Goal: Task Accomplishment & Management: Manage account settings

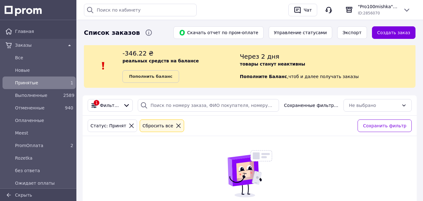
click at [30, 83] on span "Принятые" at bounding box center [38, 83] width 46 height 6
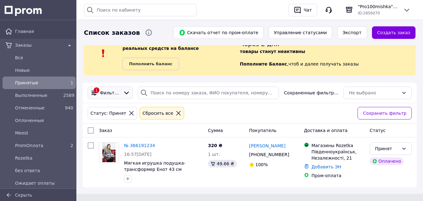
scroll to position [18, 0]
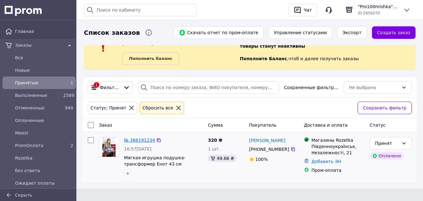
click at [139, 140] on link "№ 366191234" at bounding box center [139, 140] width 31 height 5
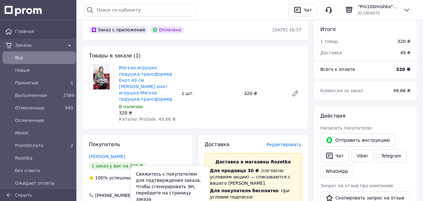
scroll to position [219, 0]
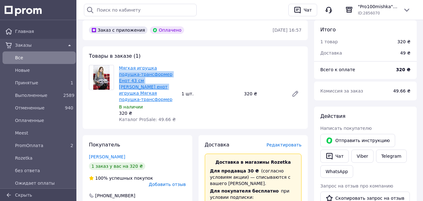
drag, startPoint x: 173, startPoint y: 73, endPoint x: 154, endPoint y: 63, distance: 21.2
click at [154, 65] on span "Мягкая игрушка подушка-трансформер Енот 43 см [PERSON_NAME] енот игрушка Мягкая…" at bounding box center [148, 84] width 58 height 38
copy link "подушка-трансформер Енот 43 см [PERSON_NAME] енот"
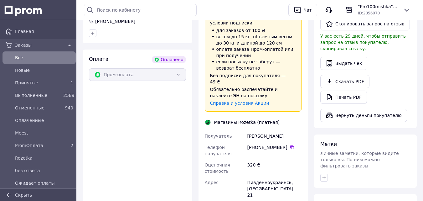
scroll to position [439, 0]
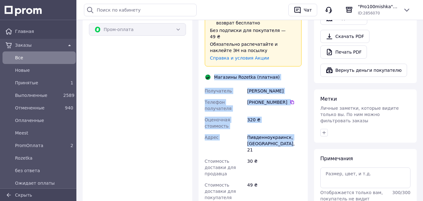
drag, startPoint x: 292, startPoint y: 120, endPoint x: 214, endPoint y: 46, distance: 108.1
click at [214, 46] on div "Доставка Редактировать Доставка в магазины Rozetka Для продавца 30 ₴   (согласн…" at bounding box center [253, 92] width 97 height 341
copy div "Магазины Rozetka (платная) Получатель [PERSON_NAME] Телефон получателя [PHONE_N…"
click at [86, 95] on div "Оплата Оплачено Пром-оплата" at bounding box center [138, 136] width 110 height 265
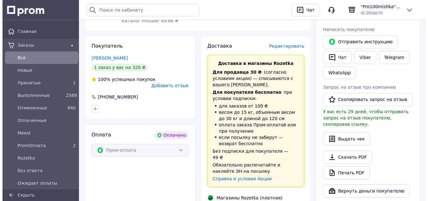
scroll to position [282, 0]
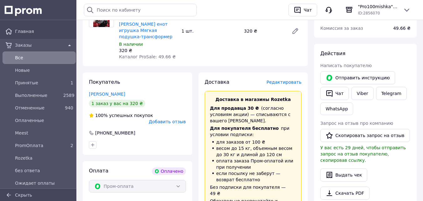
click at [287, 80] on span "Редактировать" at bounding box center [284, 82] width 35 height 5
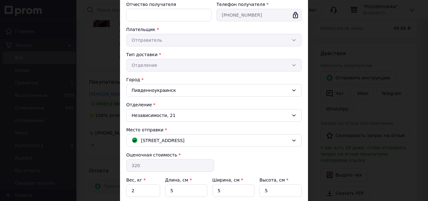
scroll to position [151, 0]
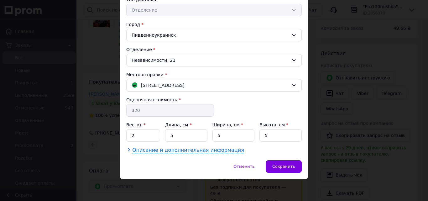
click at [157, 148] on span "Описание и дополнительная информация" at bounding box center [188, 150] width 112 height 6
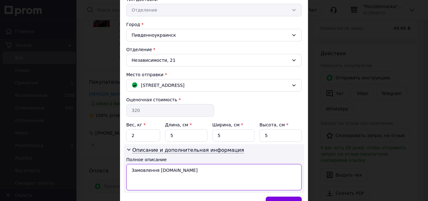
drag, startPoint x: 189, startPoint y: 173, endPoint x: 132, endPoint y: 171, distance: 56.7
click at [132, 171] on textarea "Замовлення [DOMAIN_NAME]" at bounding box center [213, 177] width 175 height 26
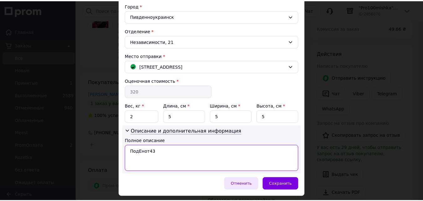
scroll to position [188, 0]
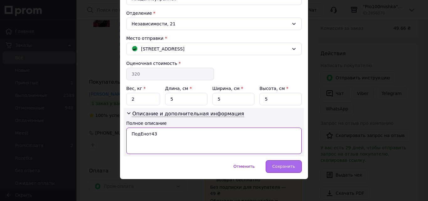
type textarea "ПодЕнот43"
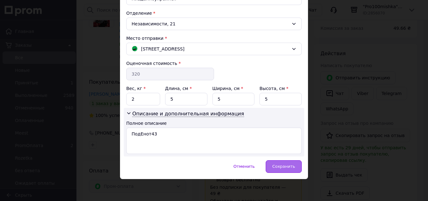
click at [294, 167] on span "Сохранить" at bounding box center [283, 166] width 23 height 5
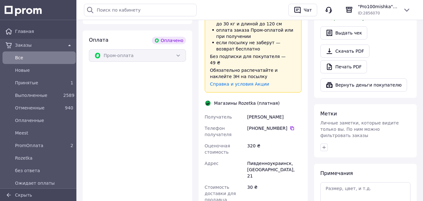
scroll to position [470, 0]
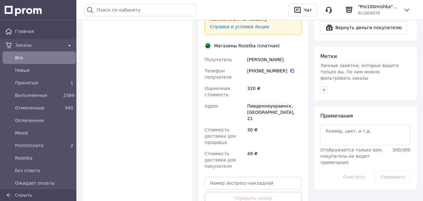
click at [84, 123] on div "Оплата Оплачено Пром-оплата" at bounding box center [138, 105] width 110 height 265
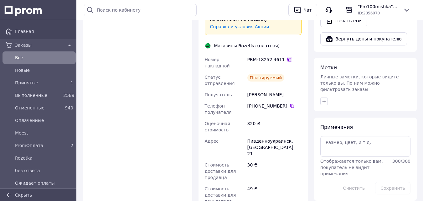
click at [287, 57] on icon at bounding box center [289, 59] width 5 height 5
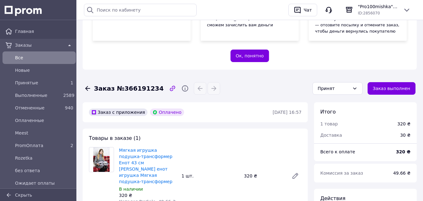
scroll to position [125, 0]
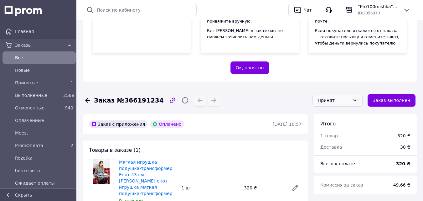
click at [330, 97] on div "Принят" at bounding box center [334, 100] width 32 height 7
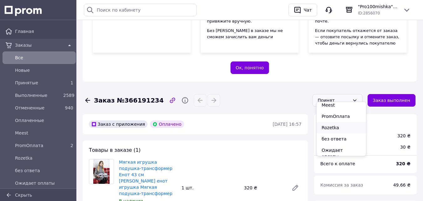
click at [330, 125] on li "Rozetka" at bounding box center [341, 127] width 49 height 11
